Goal: Information Seeking & Learning: Learn about a topic

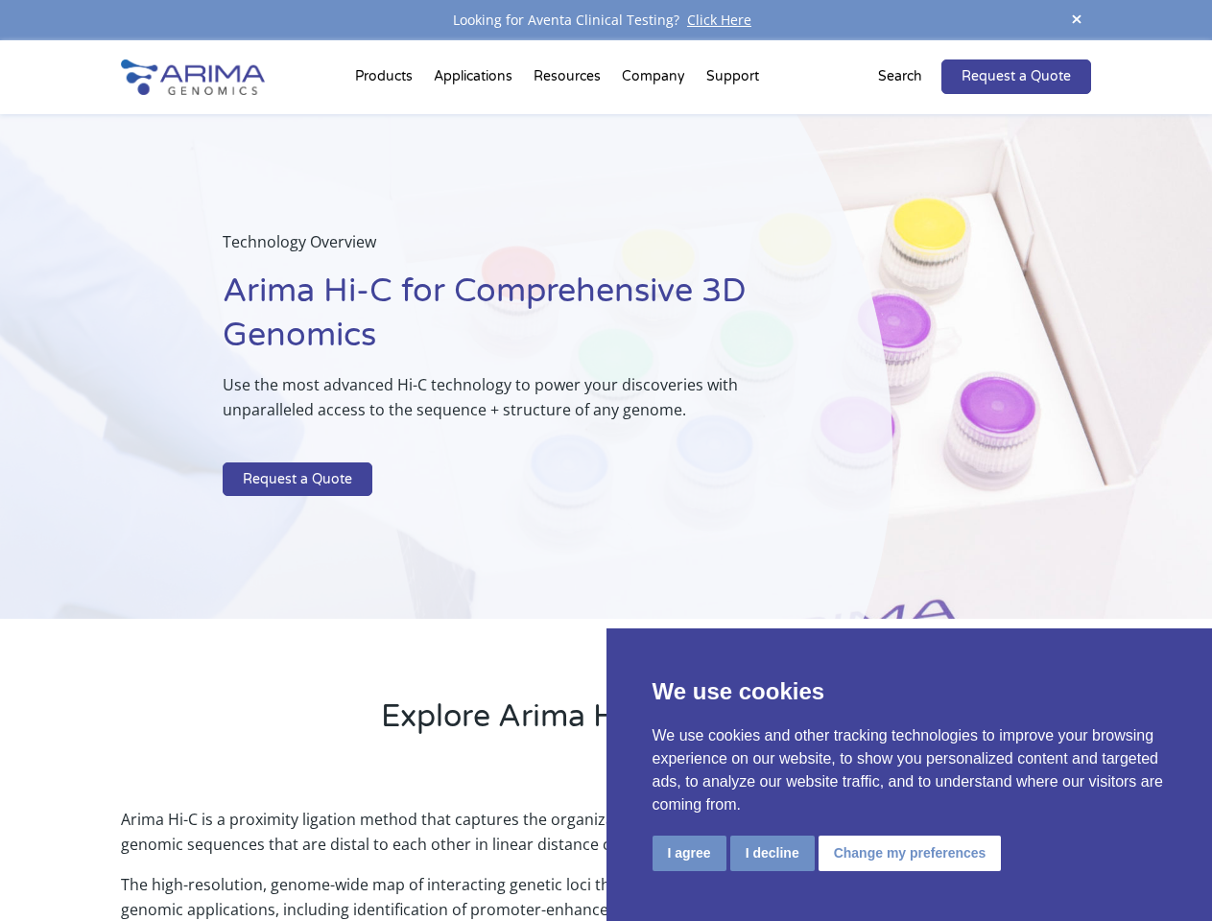
click at [605, 460] on p at bounding box center [509, 449] width 573 height 25
click at [689, 853] on button "I agree" at bounding box center [689, 852] width 74 height 35
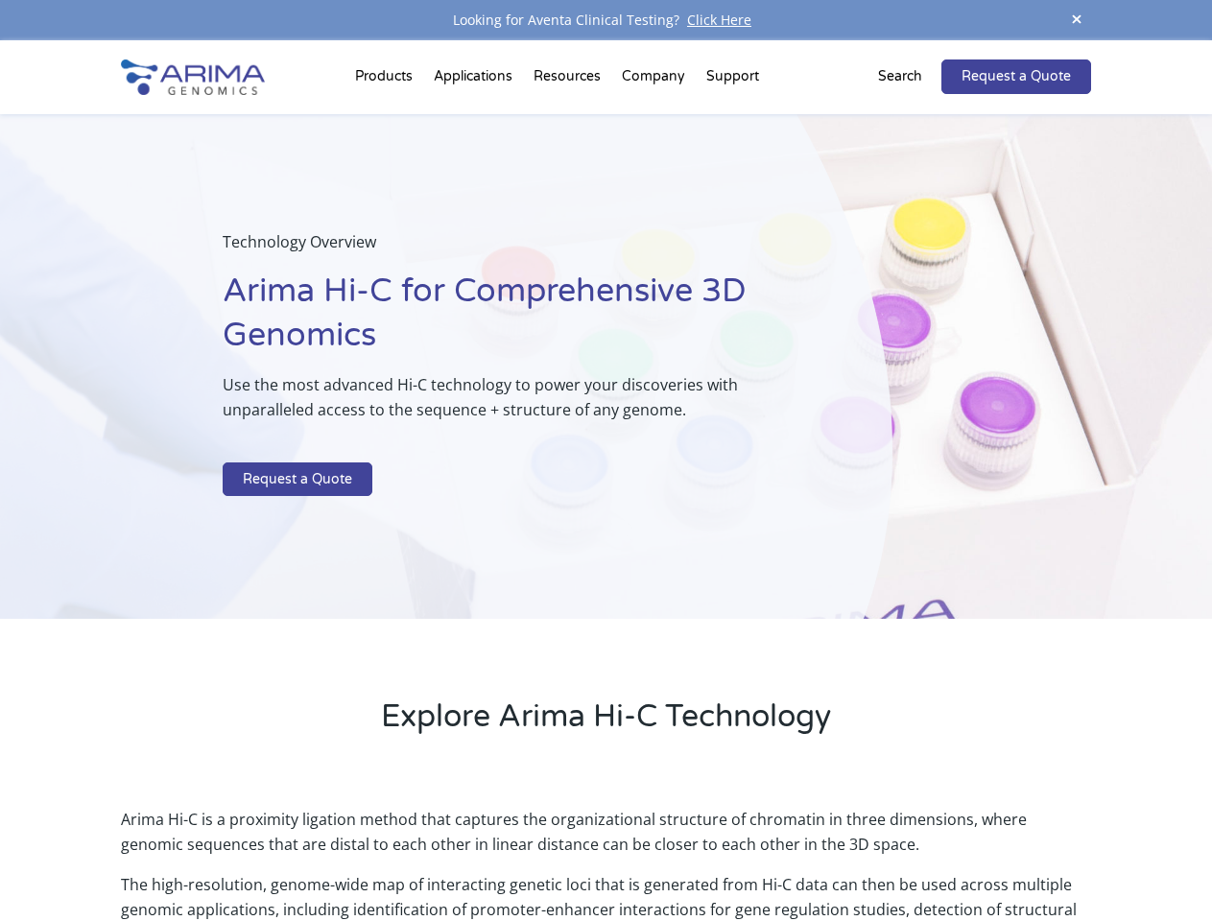
click at [771, 853] on p "Arima Hi-C is a proximity ligation method that captures the organizational stru…" at bounding box center [605, 839] width 969 height 65
click at [906, 853] on p "Arima Hi-C is a proximity ligation method that captures the organizational stru…" at bounding box center [605, 839] width 969 height 65
click at [1076, 20] on span at bounding box center [1076, 21] width 29 height 26
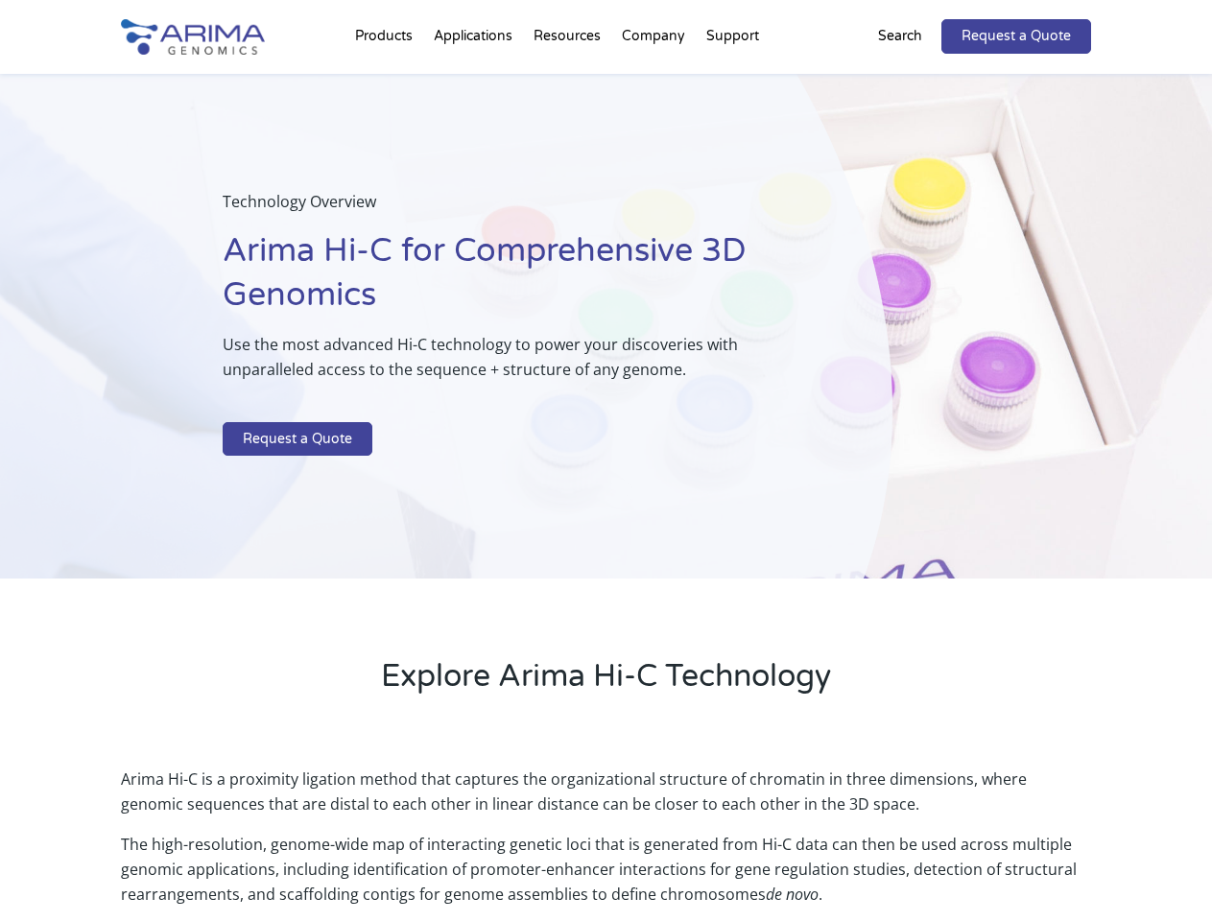
click at [605, 481] on div "Technology Overview Arima Hi-C for Comprehensive 3D Genomics Use the most advan…" at bounding box center [446, 327] width 892 height 506
click at [387, 81] on div "Technology Overview Arima Hi-C for Comprehensive 3D Genomics Use the most advan…" at bounding box center [446, 327] width 892 height 506
click at [569, 81] on div "Technology Overview Arima Hi-C for Comprehensive 3D Genomics Use the most advan…" at bounding box center [446, 327] width 892 height 506
click at [654, 81] on div "Technology Overview Arima Hi-C for Comprehensive 3D Genomics Use the most advan…" at bounding box center [446, 327] width 892 height 506
click at [732, 81] on div "Technology Overview Arima Hi-C for Comprehensive 3D Genomics Use the most advan…" at bounding box center [446, 327] width 892 height 506
